Goal: Navigation & Orientation: Find specific page/section

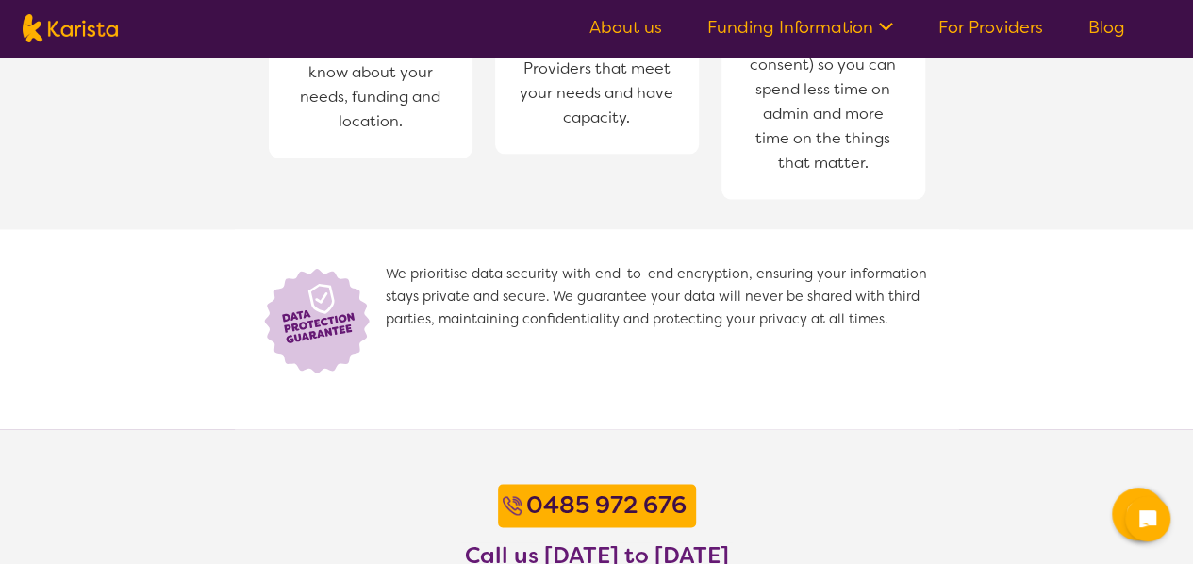
scroll to position [1686, 0]
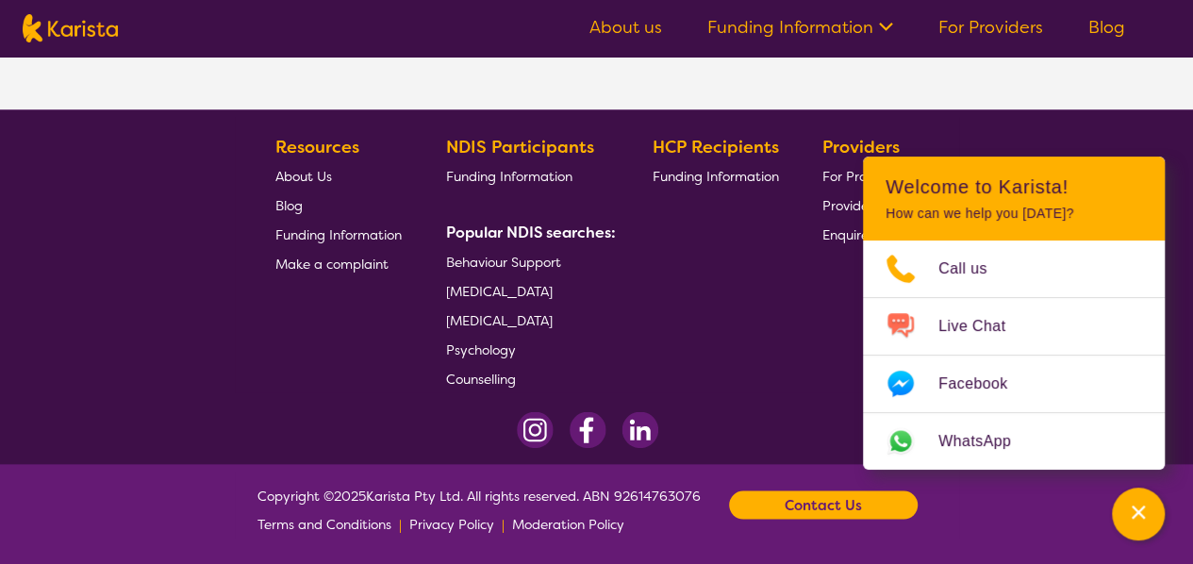
click at [812, 329] on section "Resources About Us Blog Funding Information Make a complaint NDIS Participants …" at bounding box center [597, 254] width 724 height 275
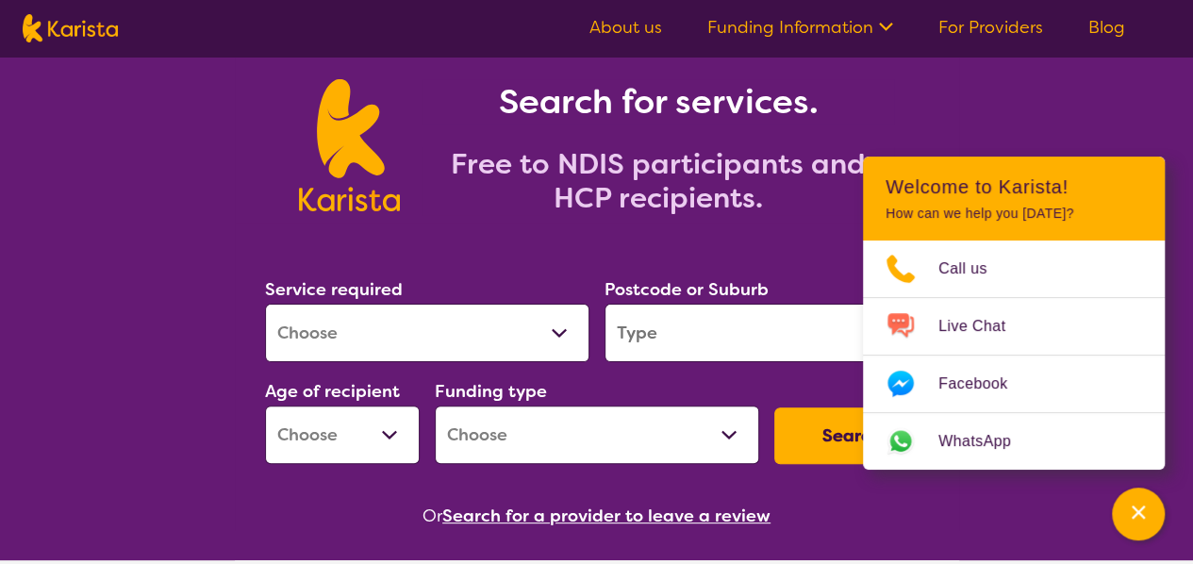
scroll to position [0, 0]
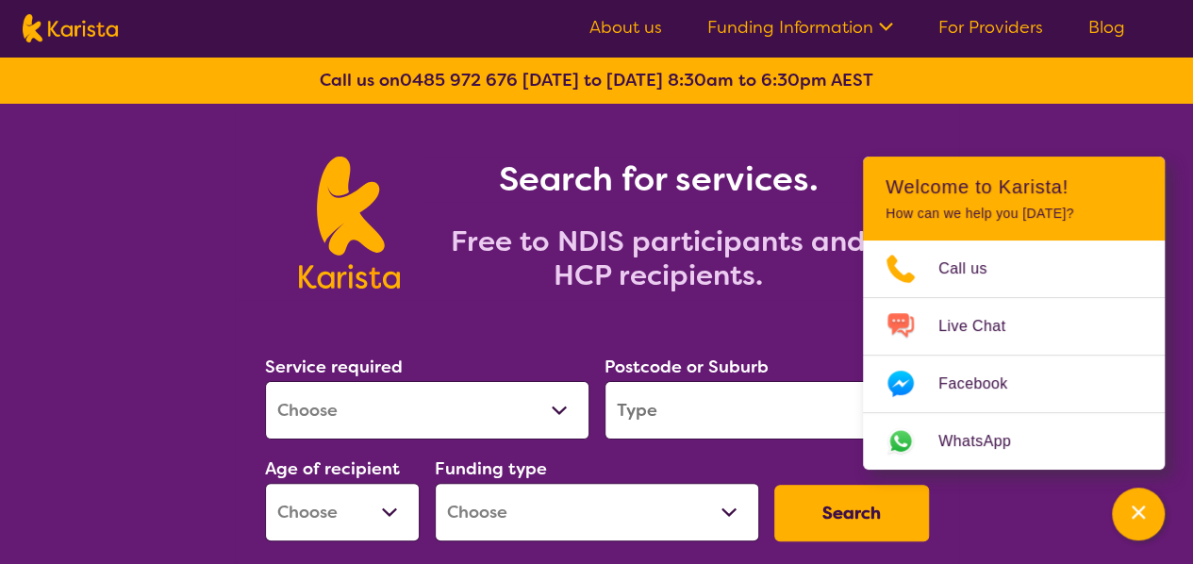
click at [618, 106] on section "Search for services. Free to NDIS participants and HCP recipients." at bounding box center [597, 202] width 724 height 196
click at [624, 31] on link "About us" at bounding box center [625, 27] width 73 height 23
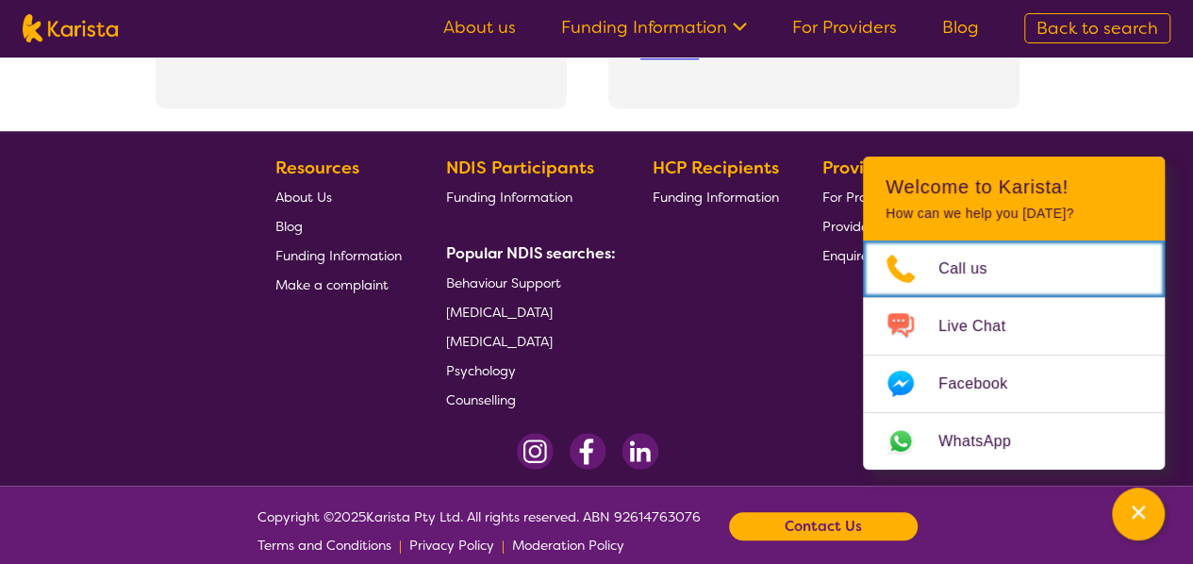
scroll to position [4324, 0]
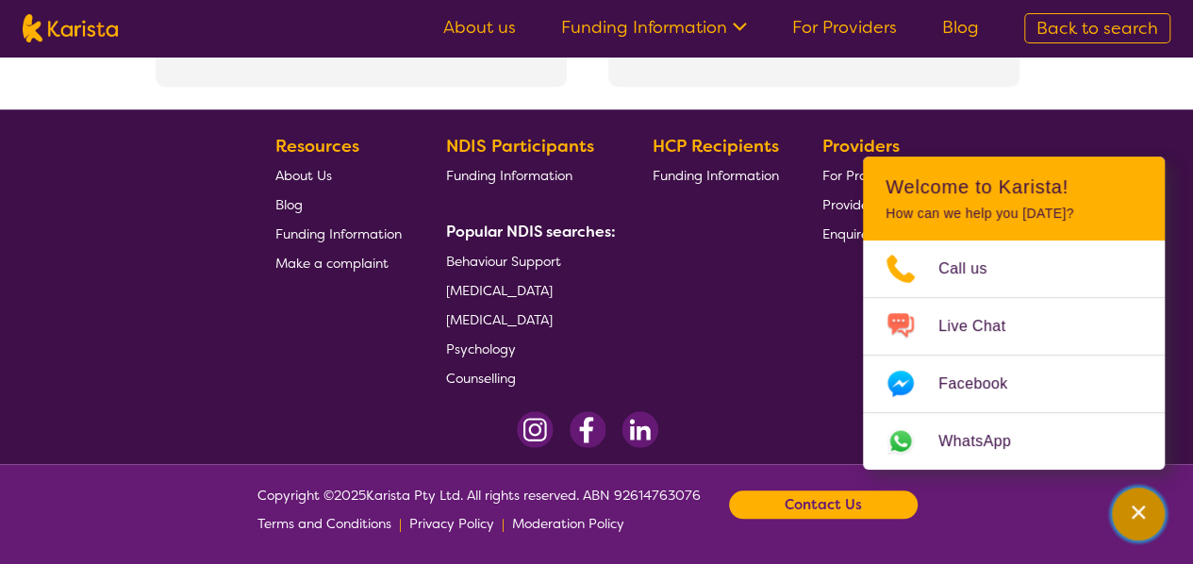
click at [1148, 516] on div "Channel Menu" at bounding box center [1138, 513] width 38 height 41
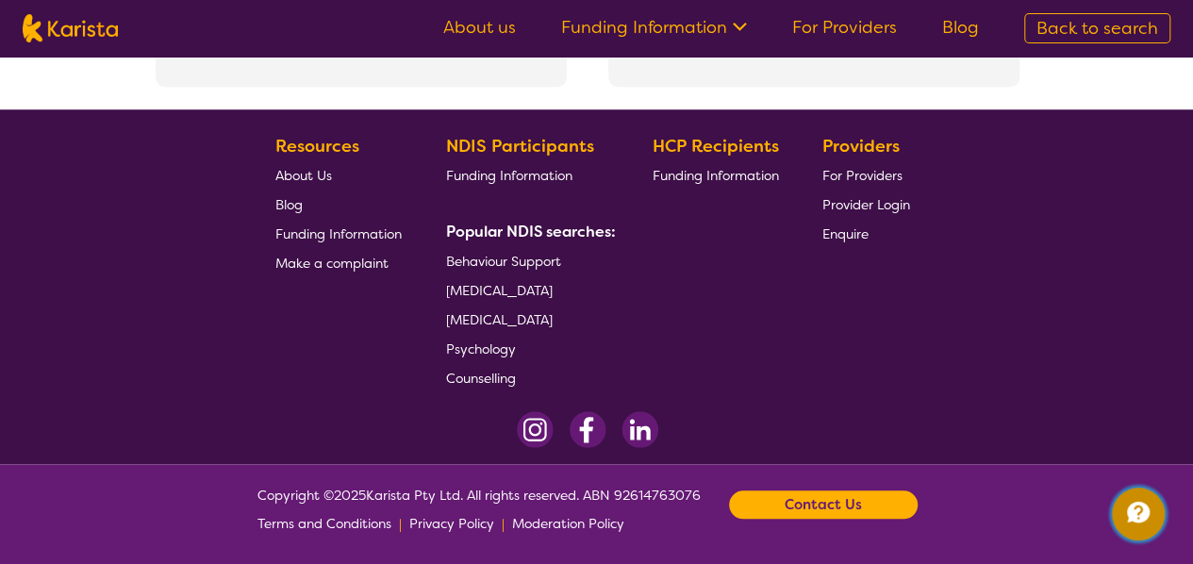
click at [1148, 516] on icon "Channel Menu" at bounding box center [1138, 512] width 23 height 21
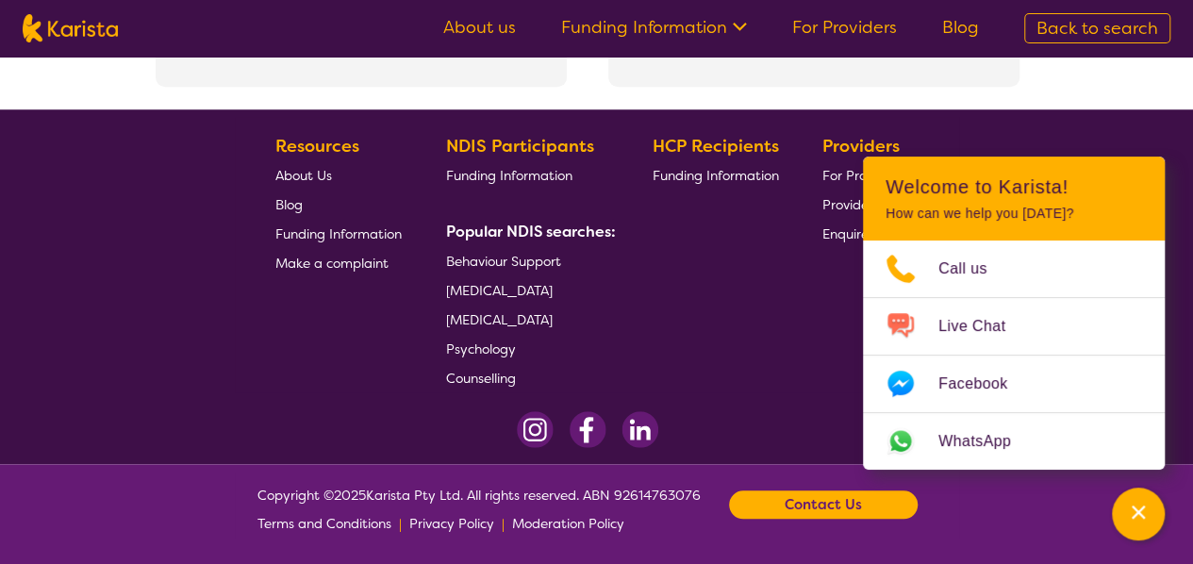
click at [809, 345] on section "Resources About Us Blog Funding Information Make a complaint NDIS Participants …" at bounding box center [597, 254] width 724 height 275
click at [1146, 510] on icon "Channel Menu" at bounding box center [1138, 512] width 19 height 19
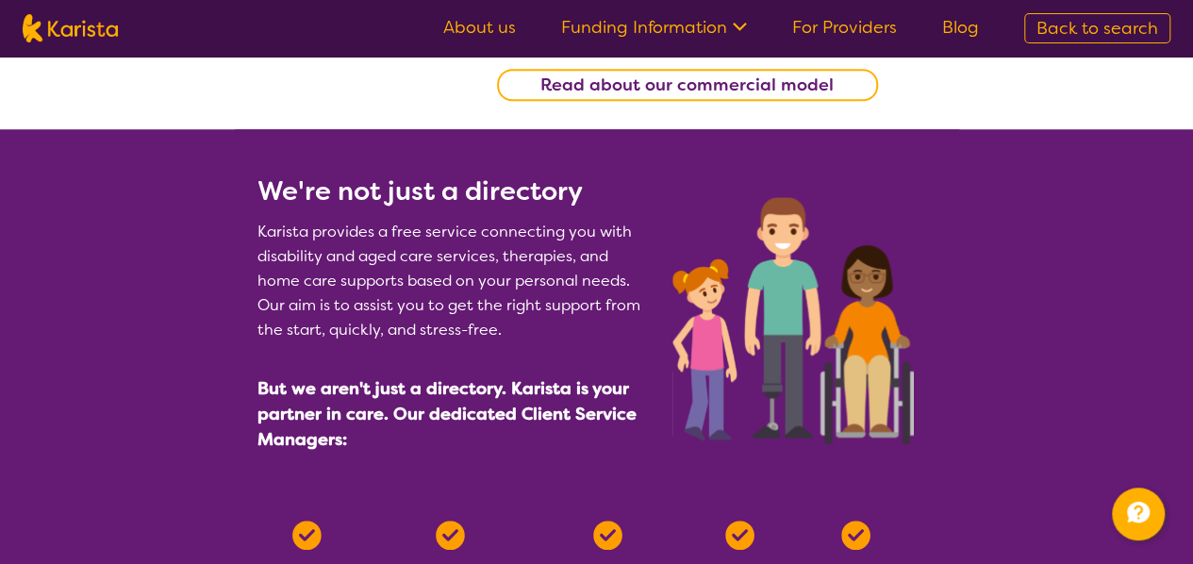
scroll to position [1144, 0]
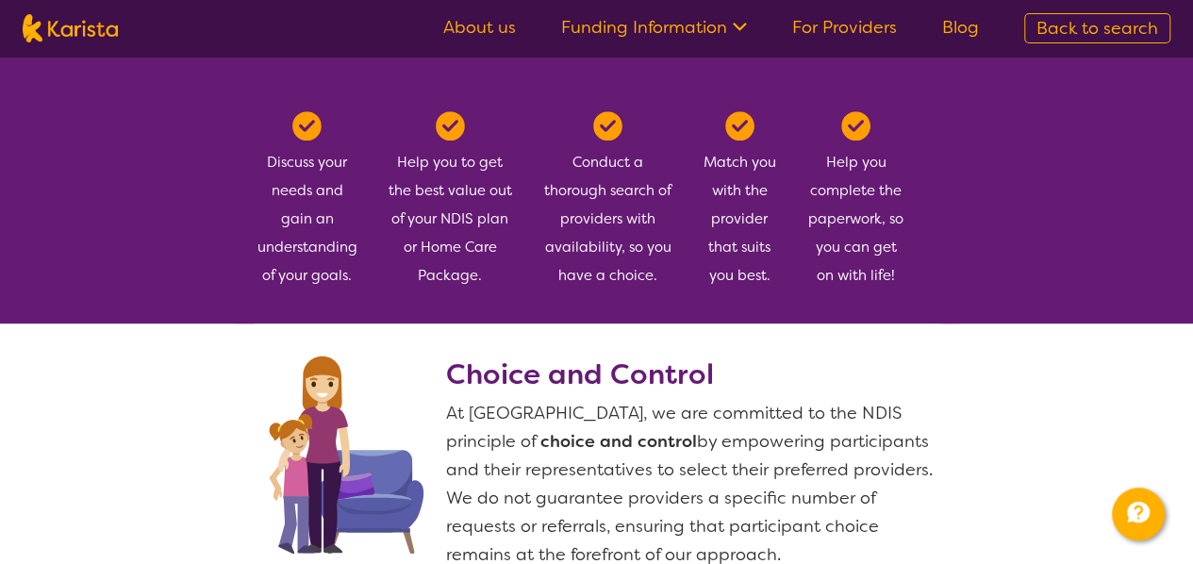
click at [1068, 25] on span "Back to search" at bounding box center [1097, 28] width 122 height 23
